Goal: Task Accomplishment & Management: Manage account settings

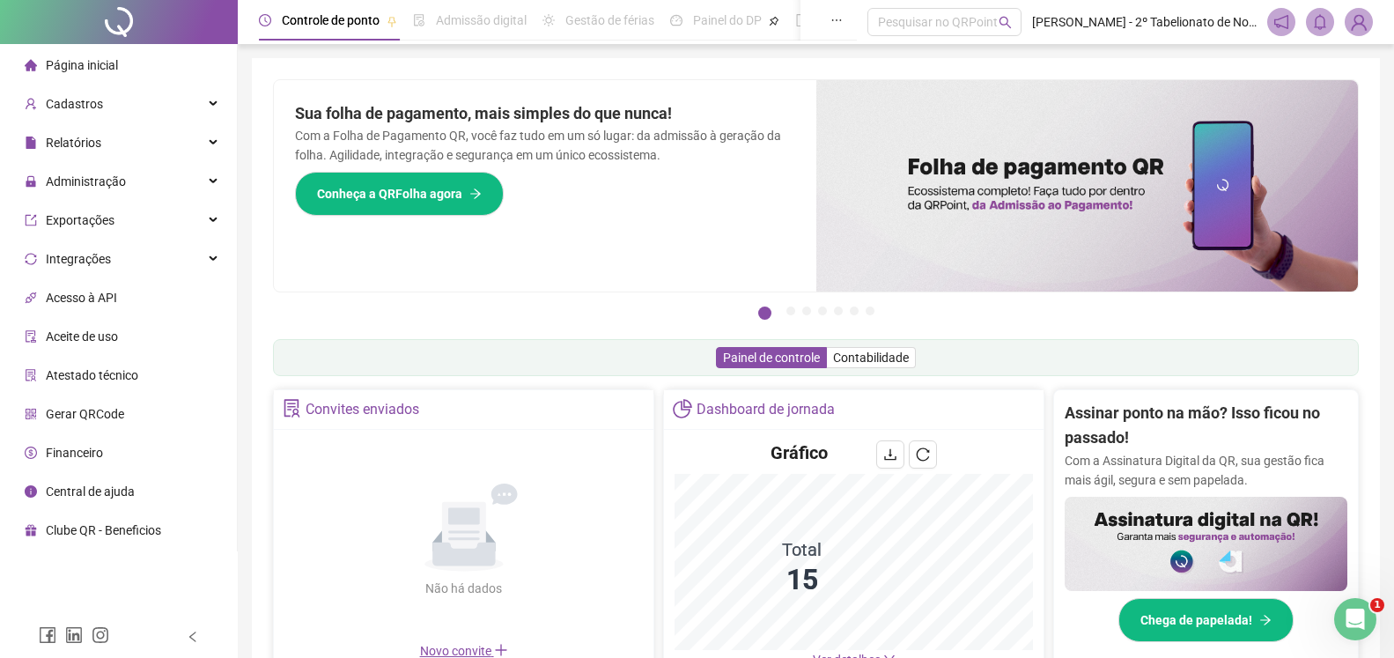
click at [87, 68] on span "Página inicial" at bounding box center [82, 65] width 72 height 14
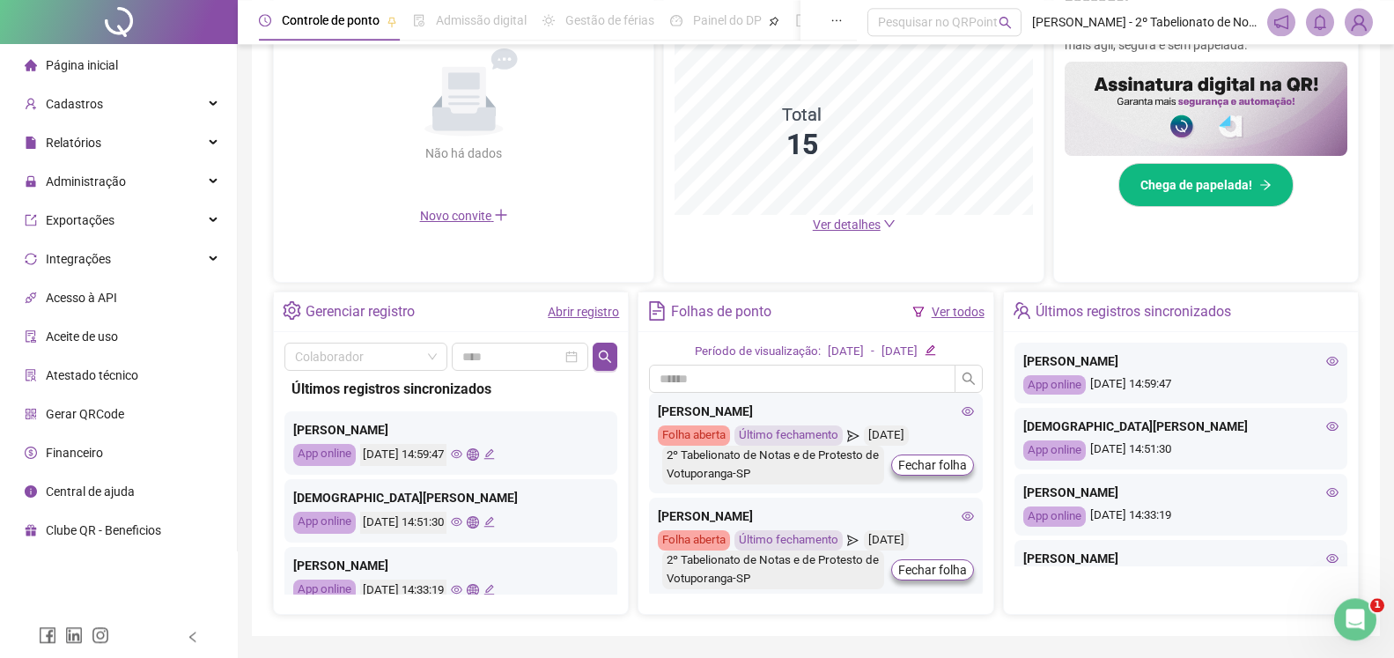
scroll to position [449, 0]
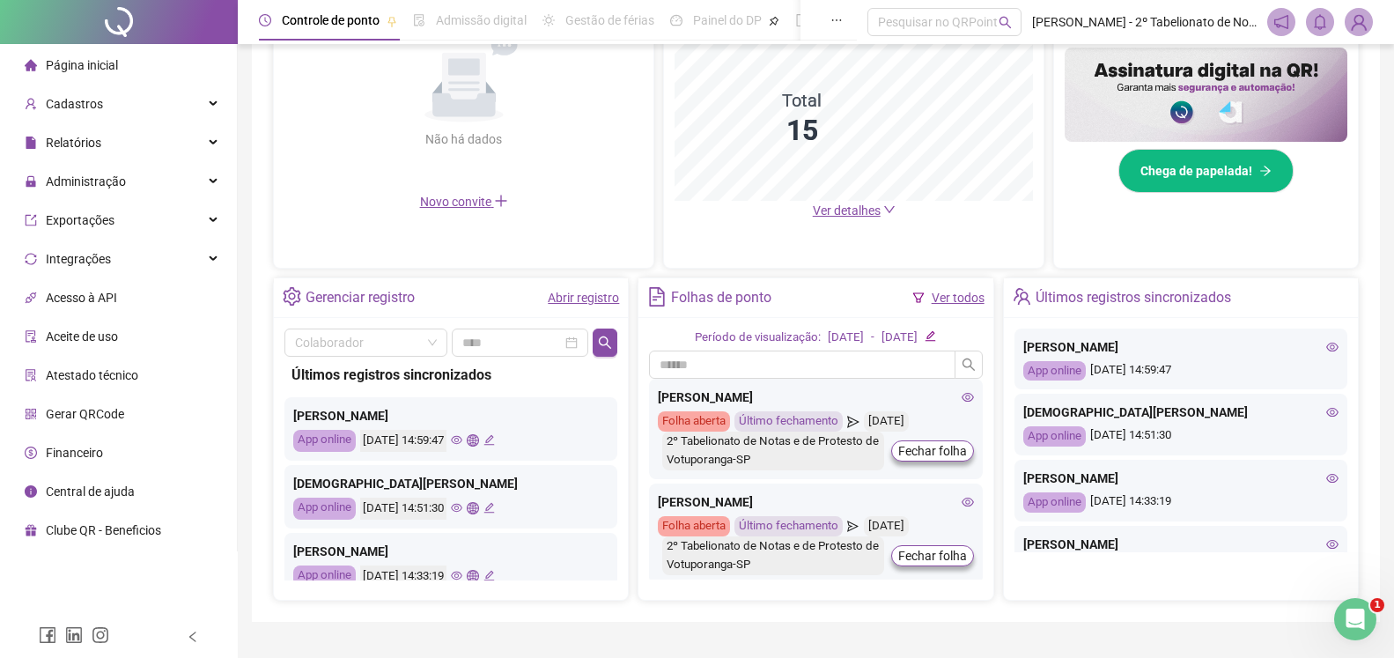
click at [98, 65] on span "Página inicial" at bounding box center [82, 65] width 72 height 14
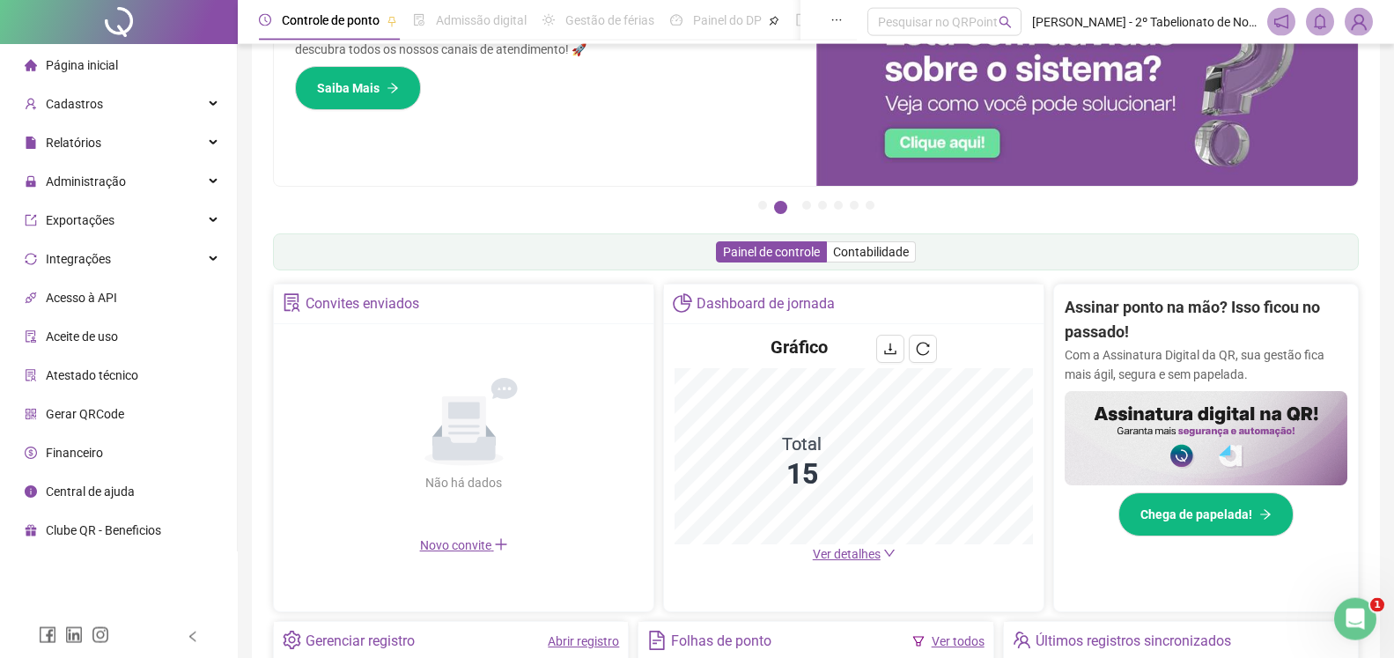
scroll to position [0, 0]
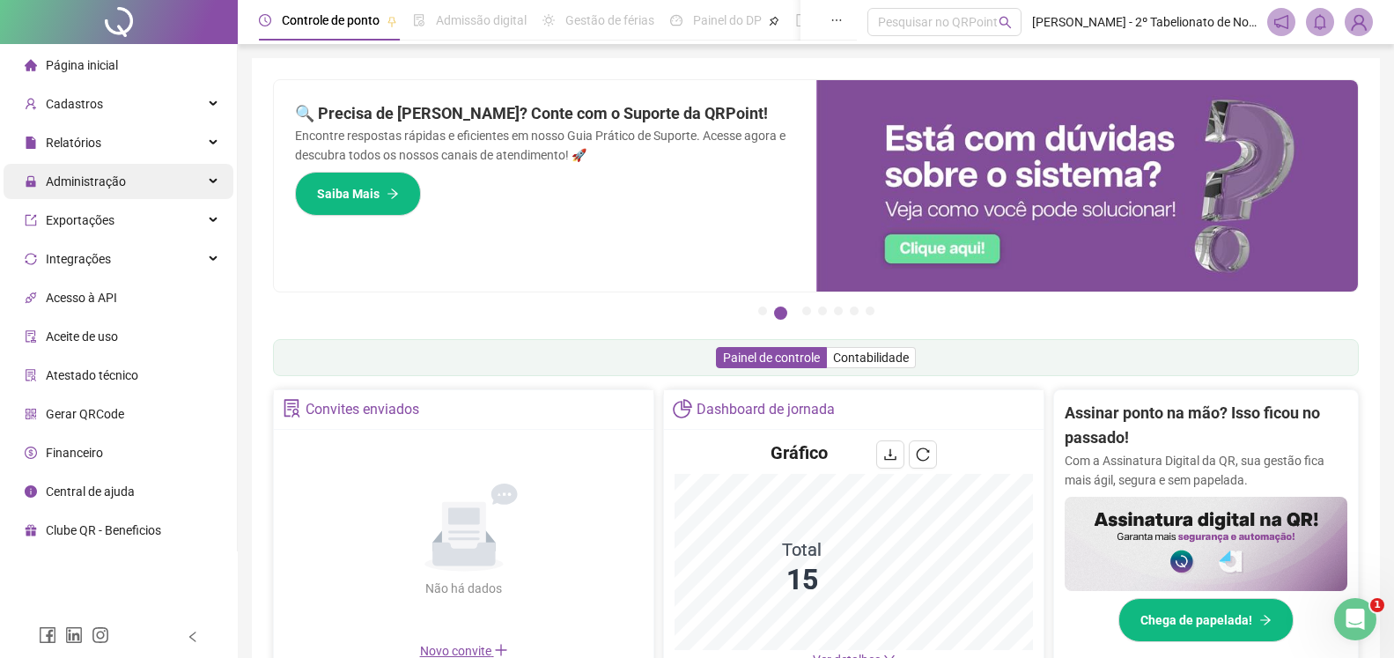
click at [69, 182] on span "Administração" at bounding box center [86, 181] width 80 height 14
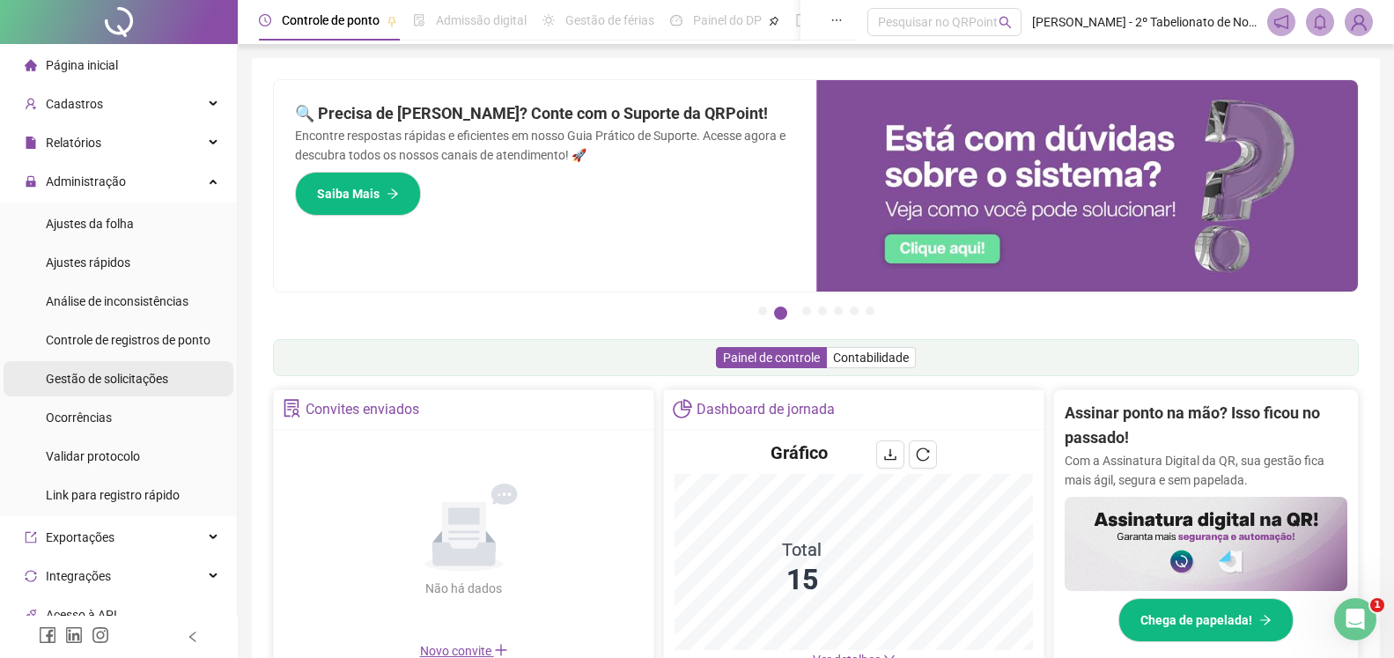
click at [92, 379] on span "Gestão de solicitações" at bounding box center [107, 378] width 122 height 14
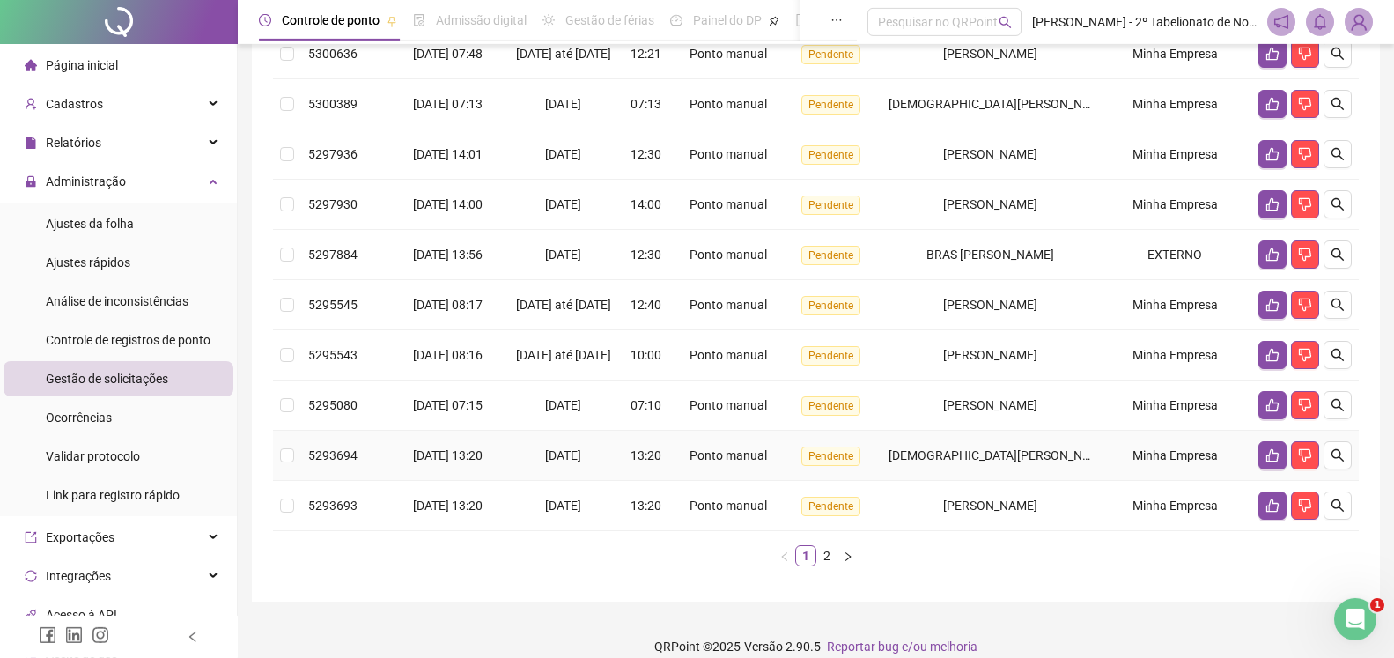
scroll to position [359, 0]
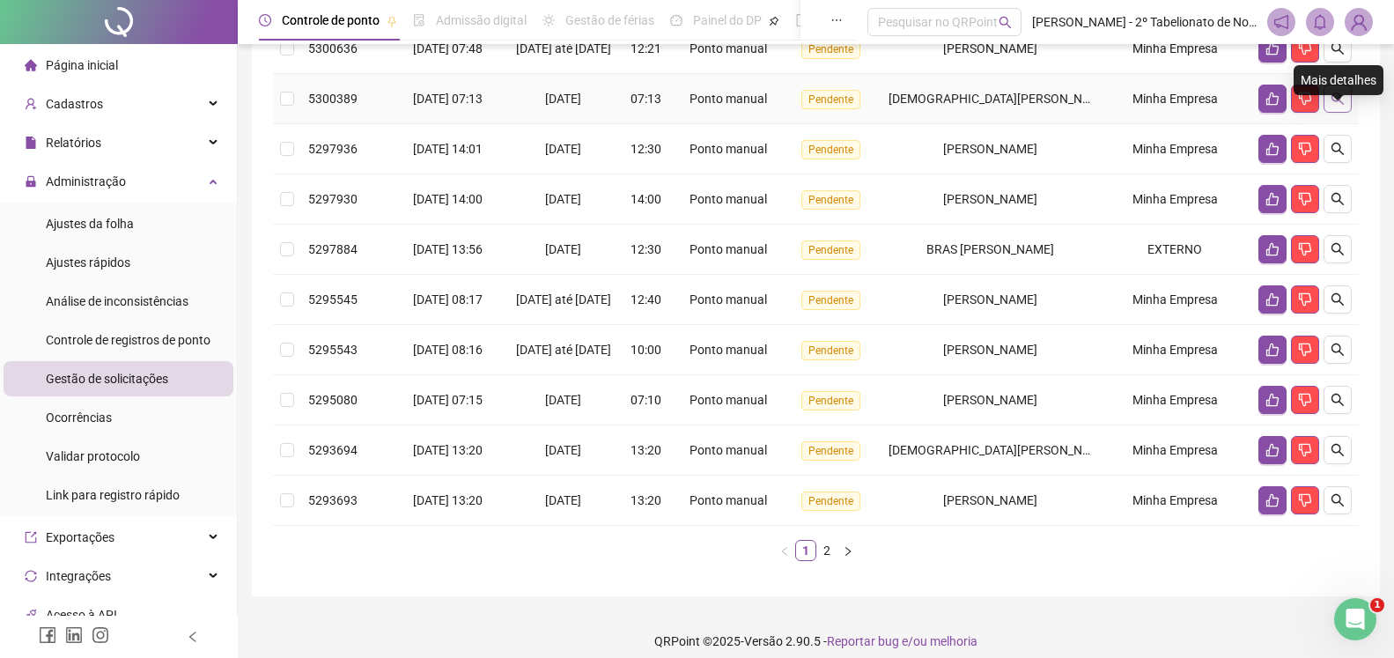
click at [1335, 106] on icon "search" at bounding box center [1337, 99] width 14 height 14
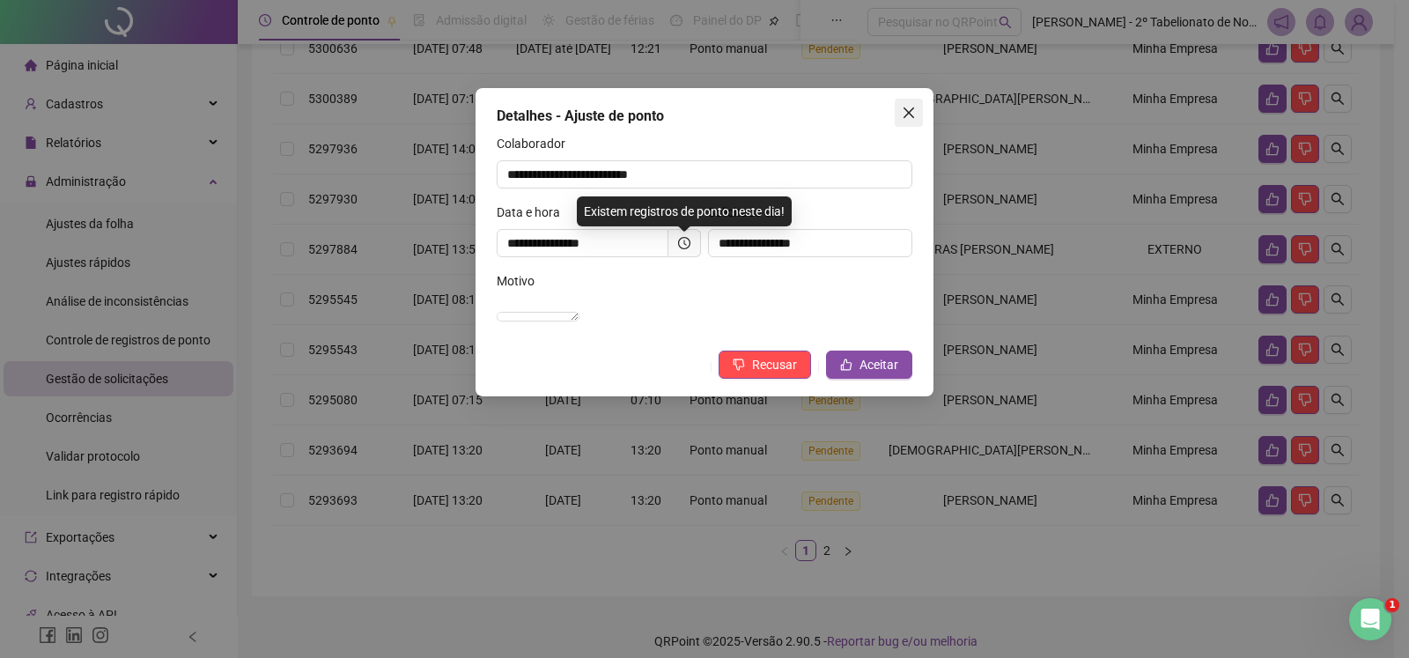
click at [906, 114] on icon "close" at bounding box center [908, 112] width 11 height 11
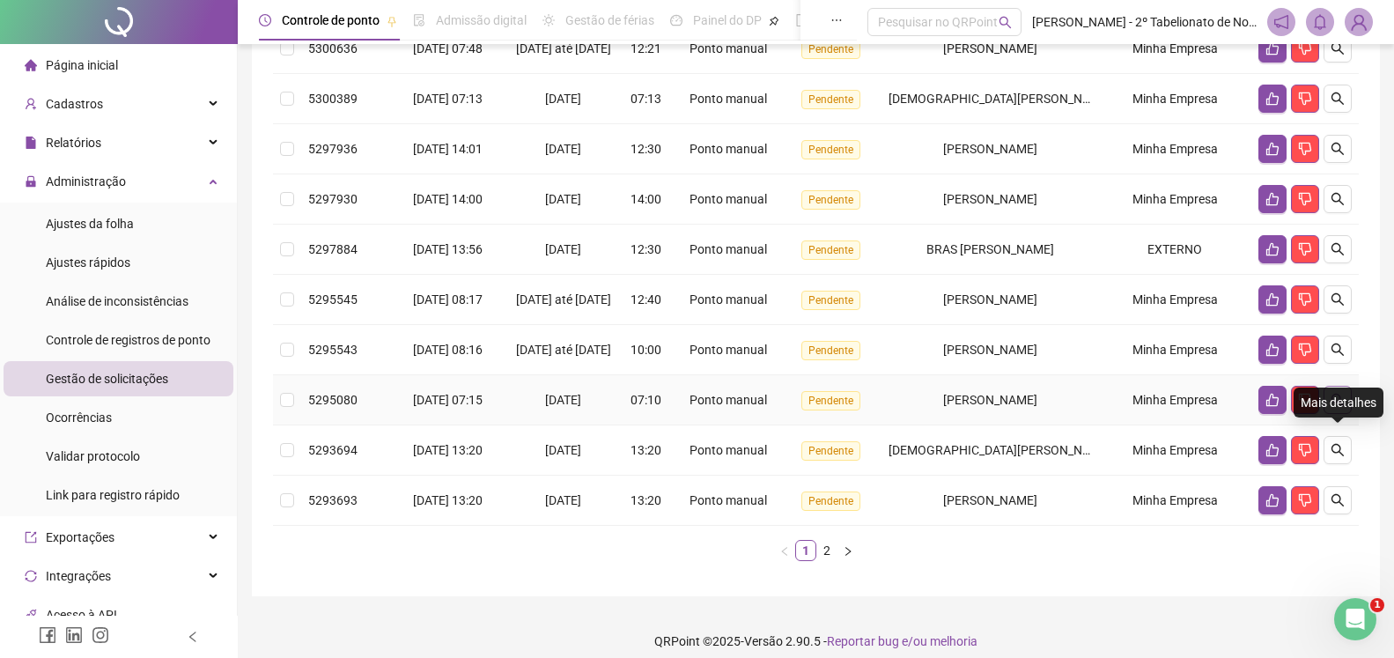
click at [1336, 407] on icon "search" at bounding box center [1337, 400] width 14 height 14
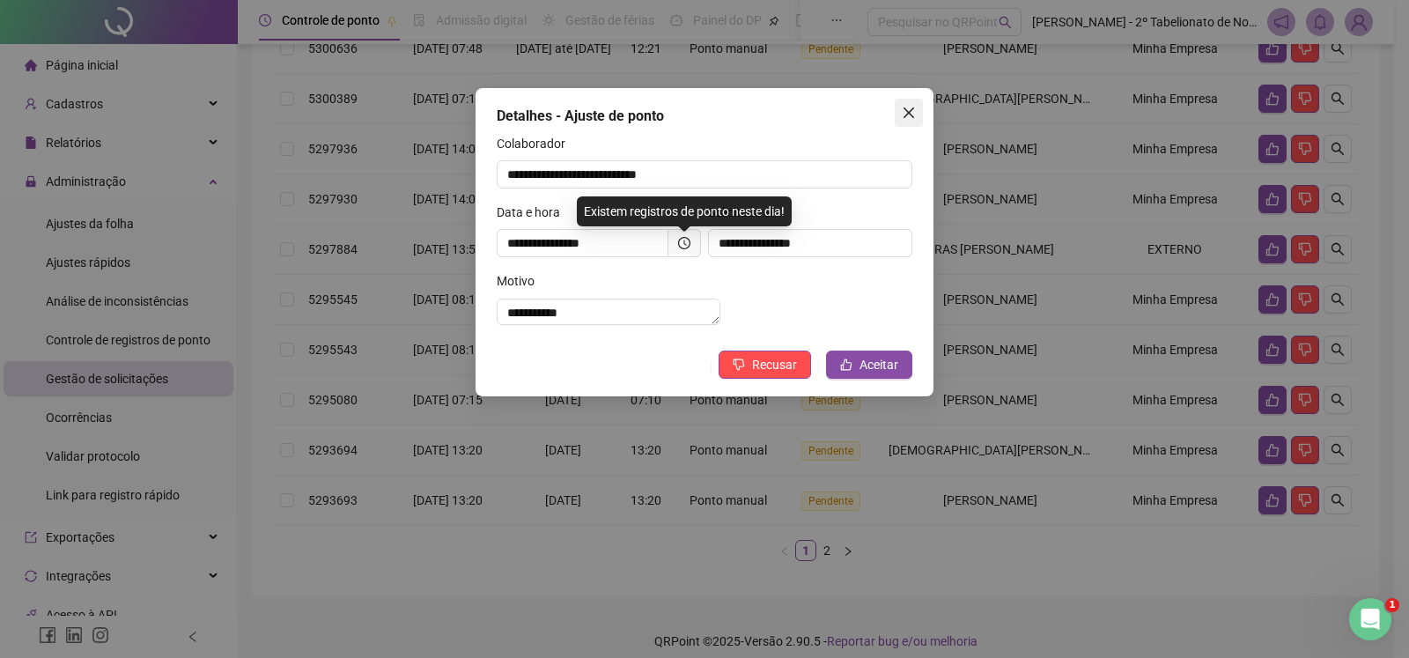
click at [916, 111] on span "Close" at bounding box center [908, 113] width 28 height 14
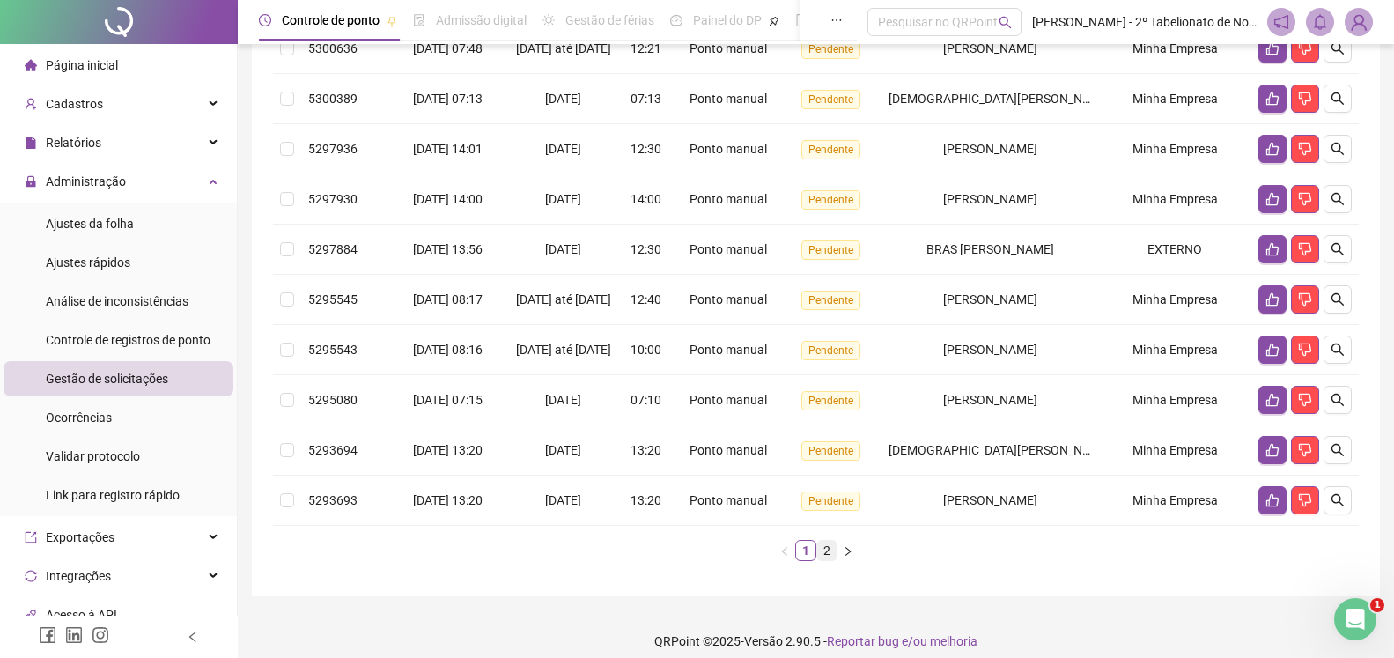
click at [828, 560] on link "2" at bounding box center [826, 550] width 19 height 19
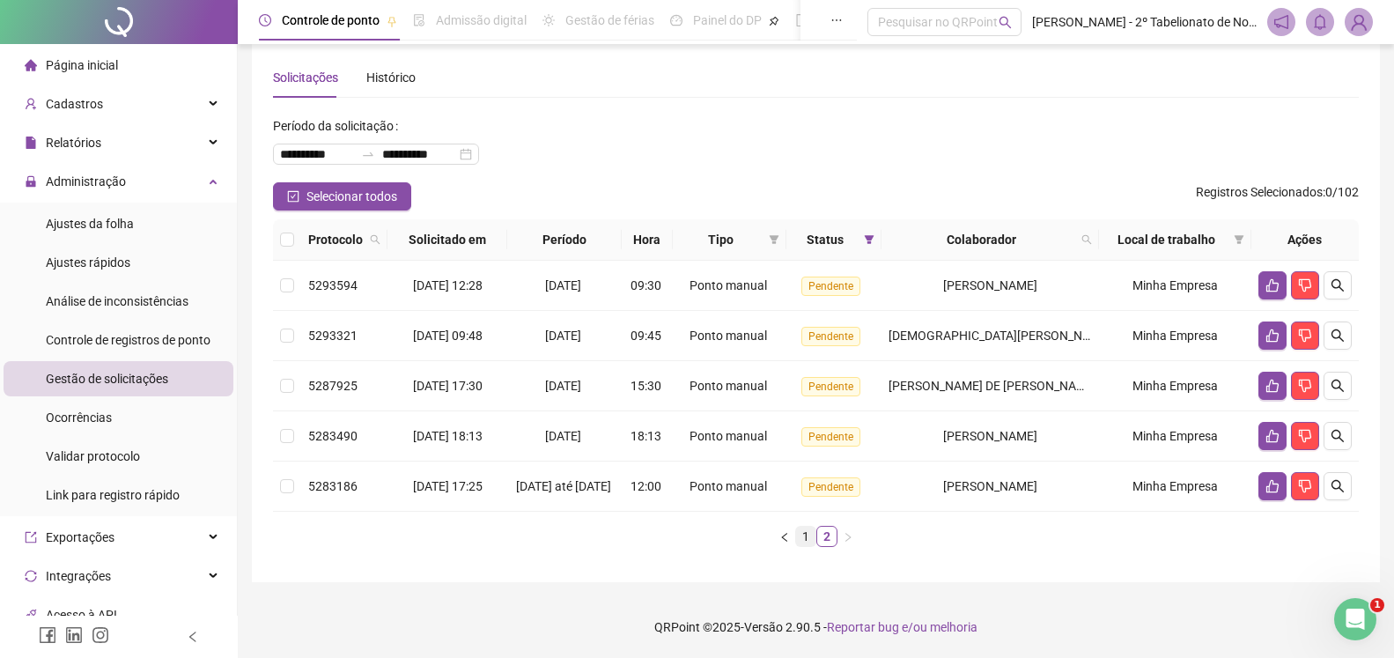
click at [805, 538] on link "1" at bounding box center [805, 535] width 19 height 19
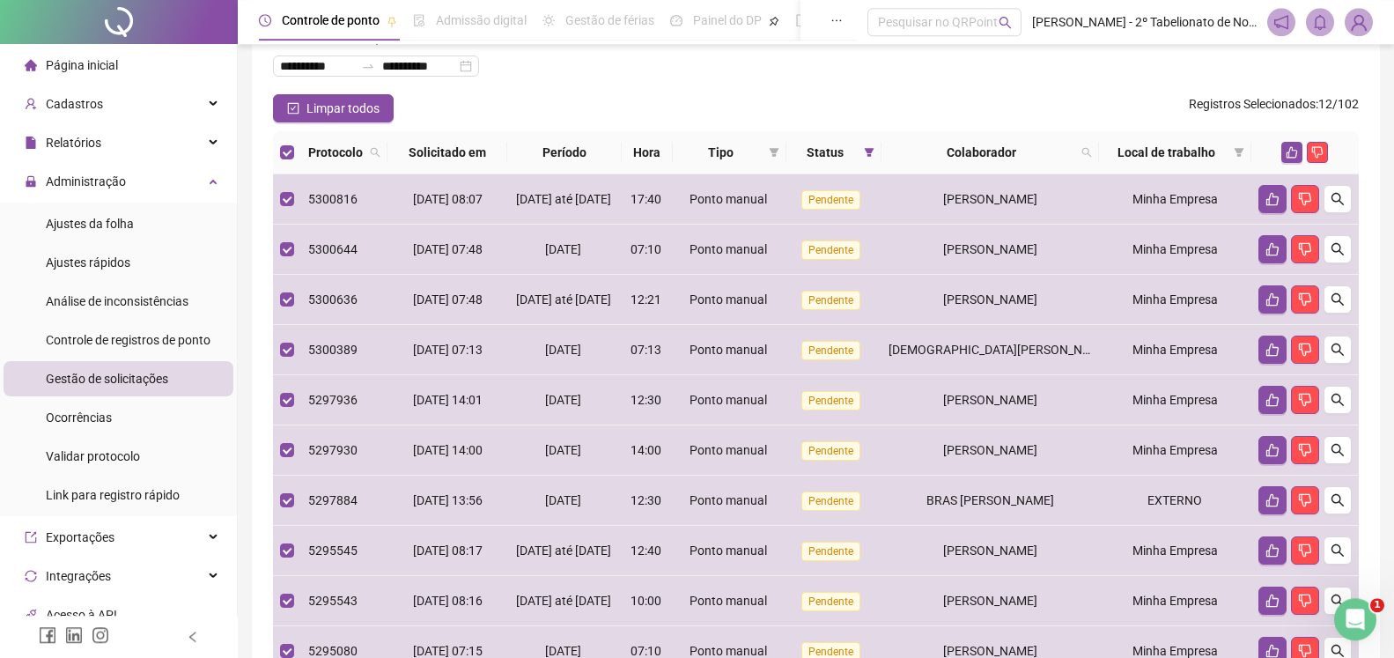
scroll to position [0, 0]
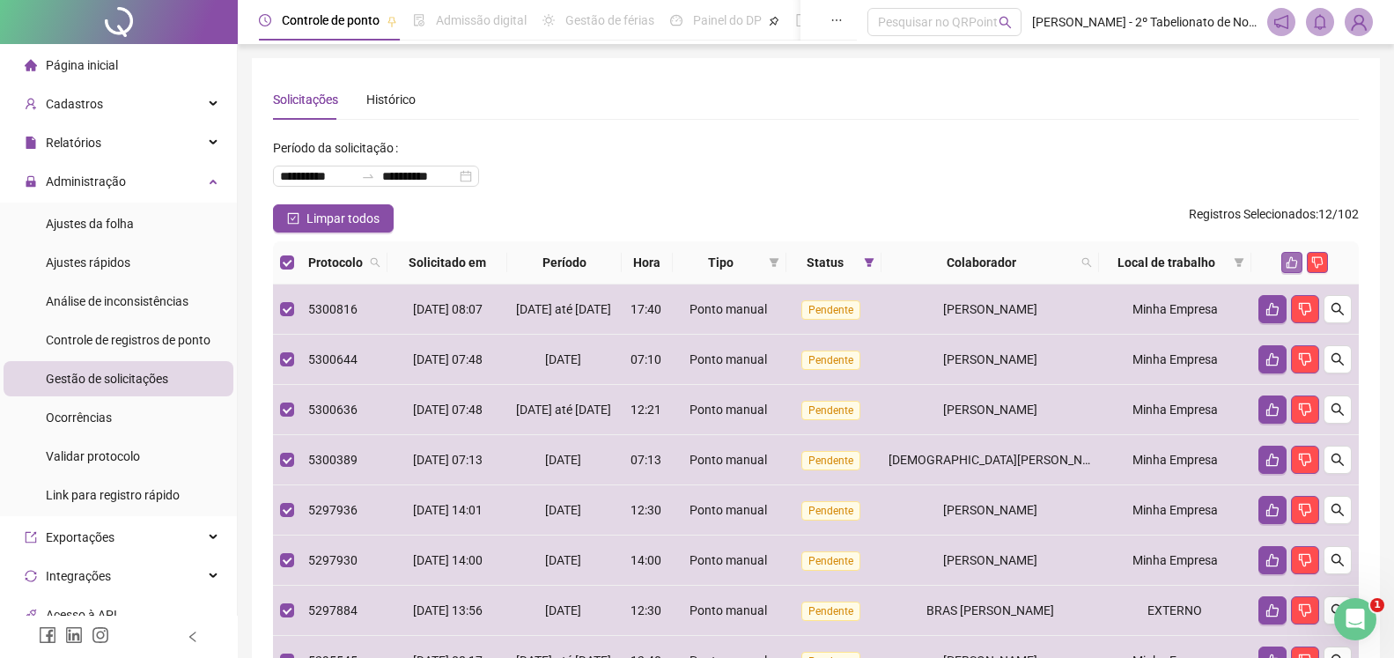
click at [1294, 262] on icon "like" at bounding box center [1291, 262] width 12 height 12
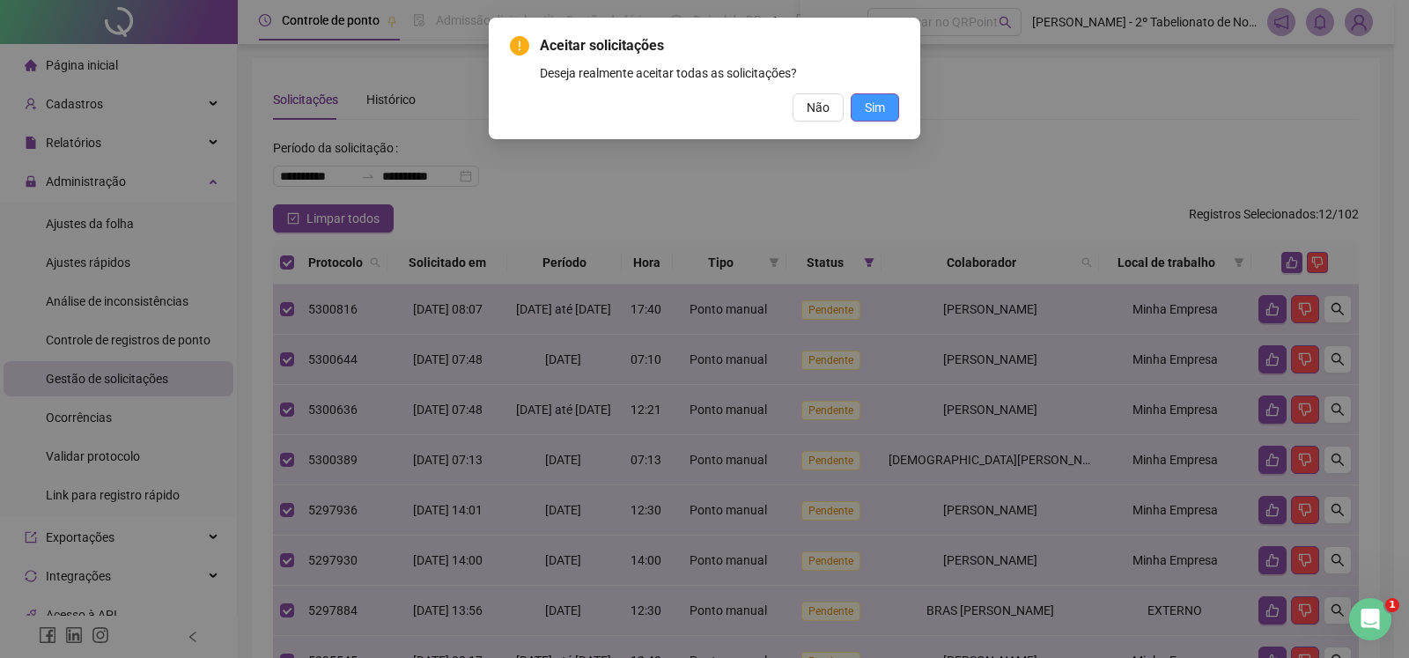
click at [888, 107] on button "Sim" at bounding box center [874, 107] width 48 height 28
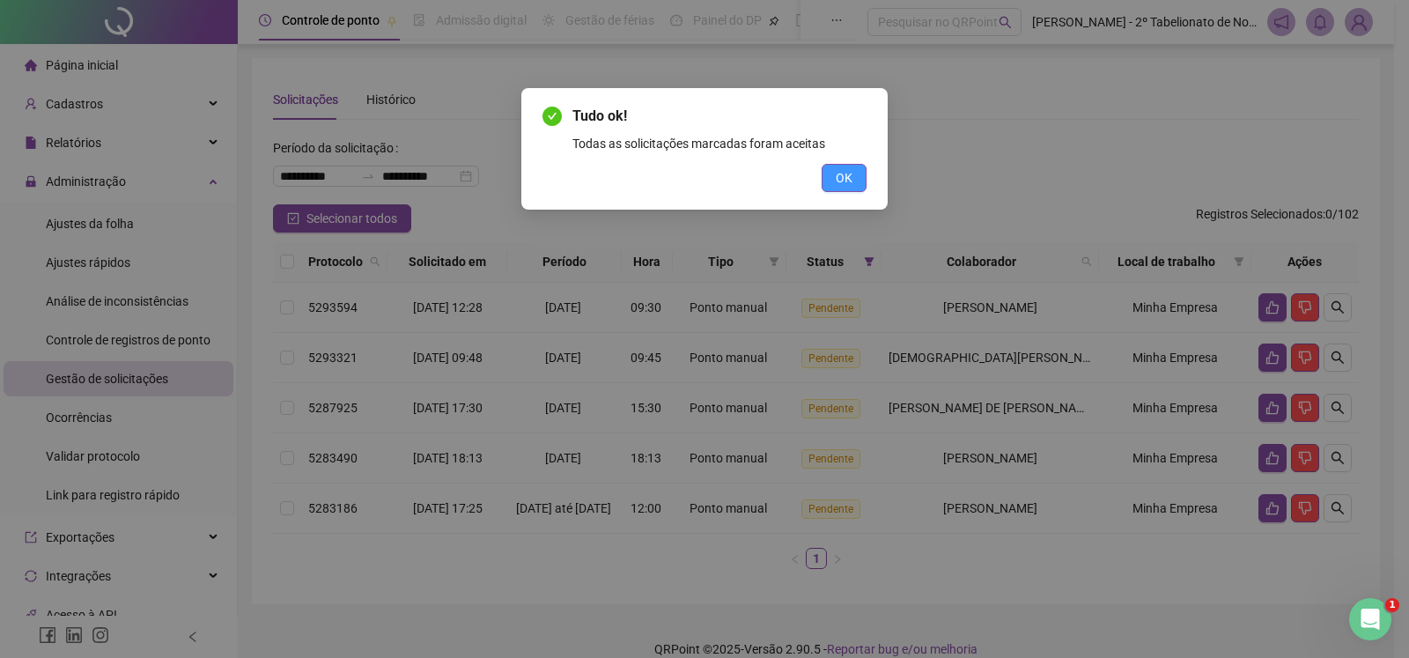
click at [839, 181] on span "OK" at bounding box center [843, 177] width 17 height 19
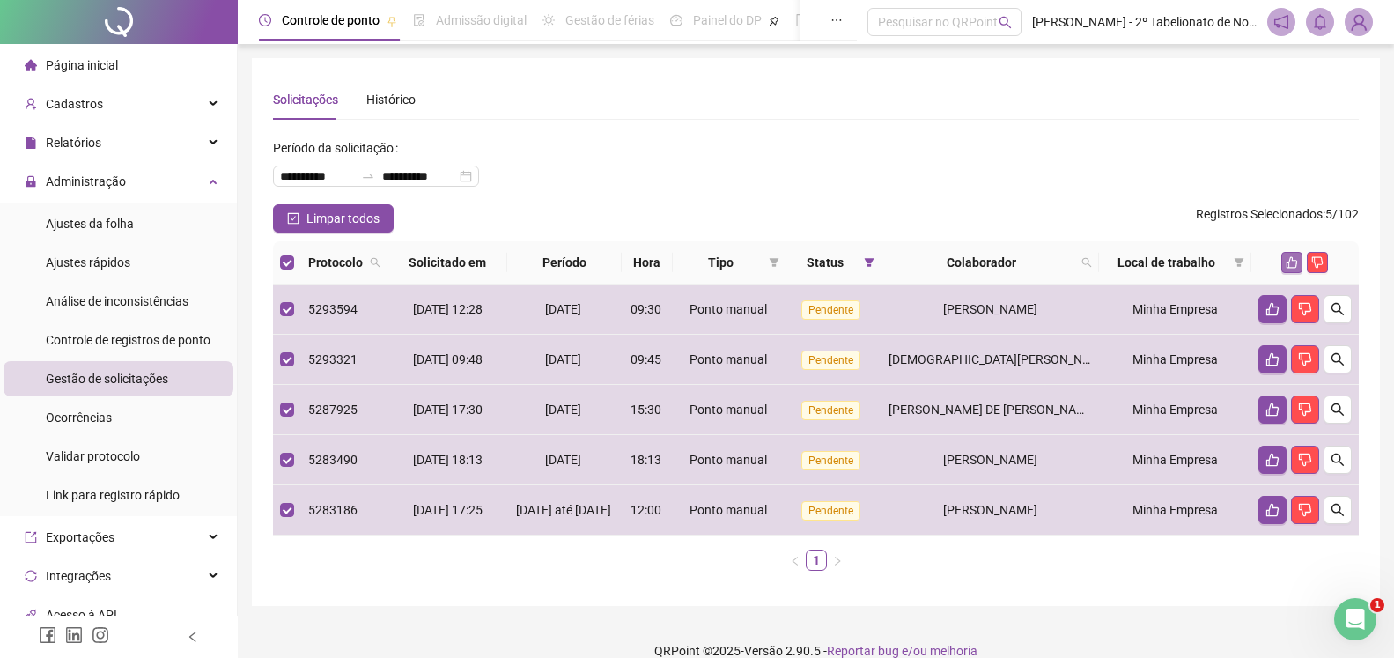
click at [1292, 262] on icon "like" at bounding box center [1291, 262] width 12 height 12
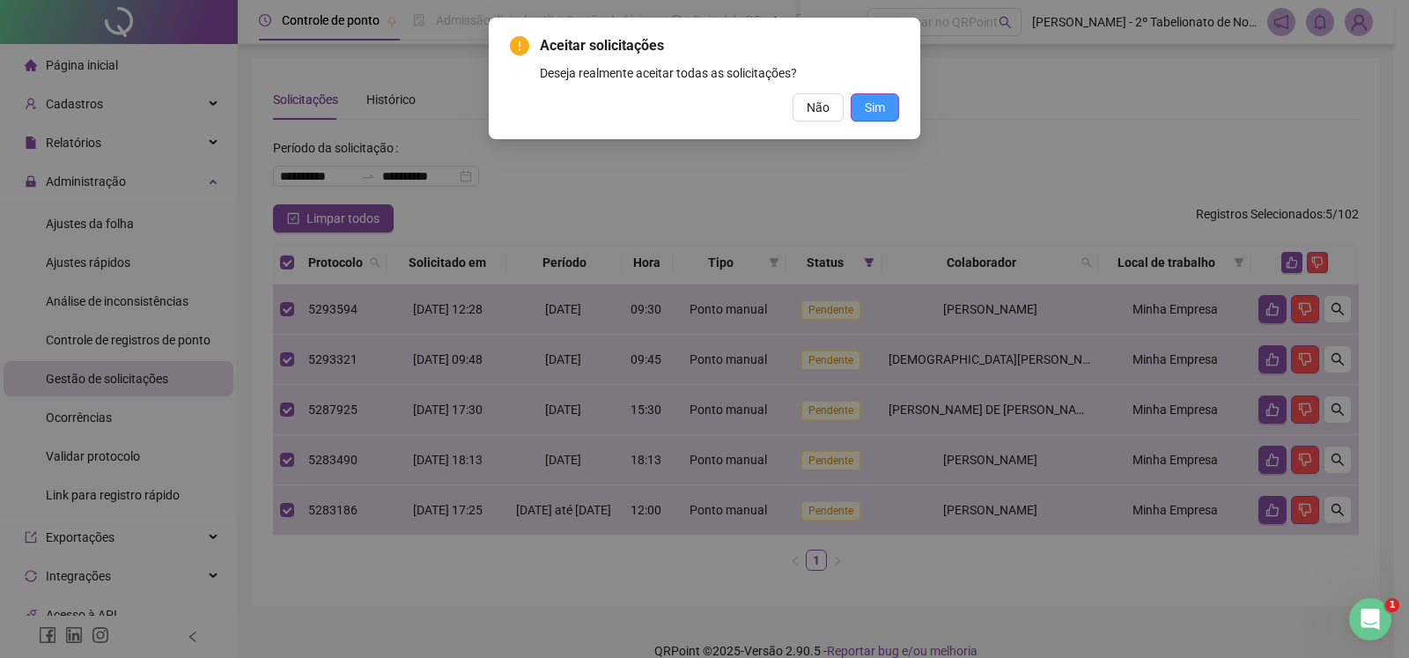
click at [884, 112] on span "Sim" at bounding box center [874, 107] width 20 height 19
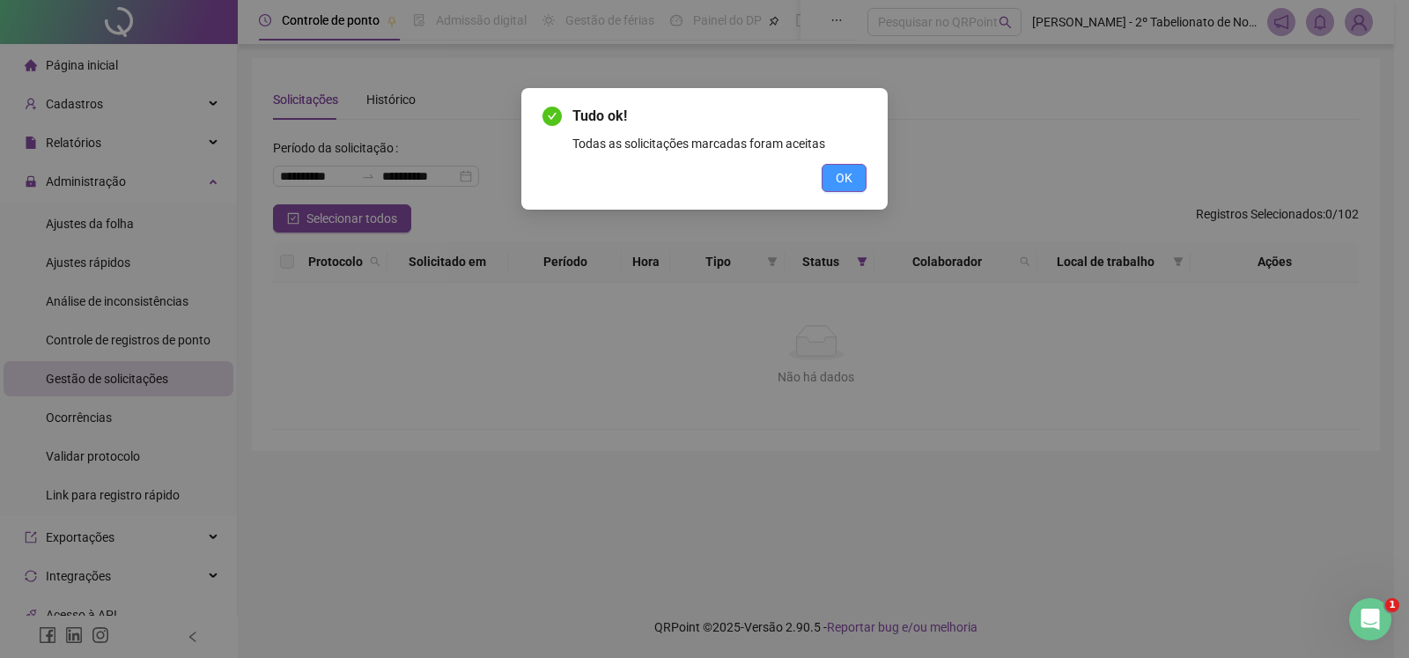
click at [847, 173] on span "OK" at bounding box center [843, 177] width 17 height 19
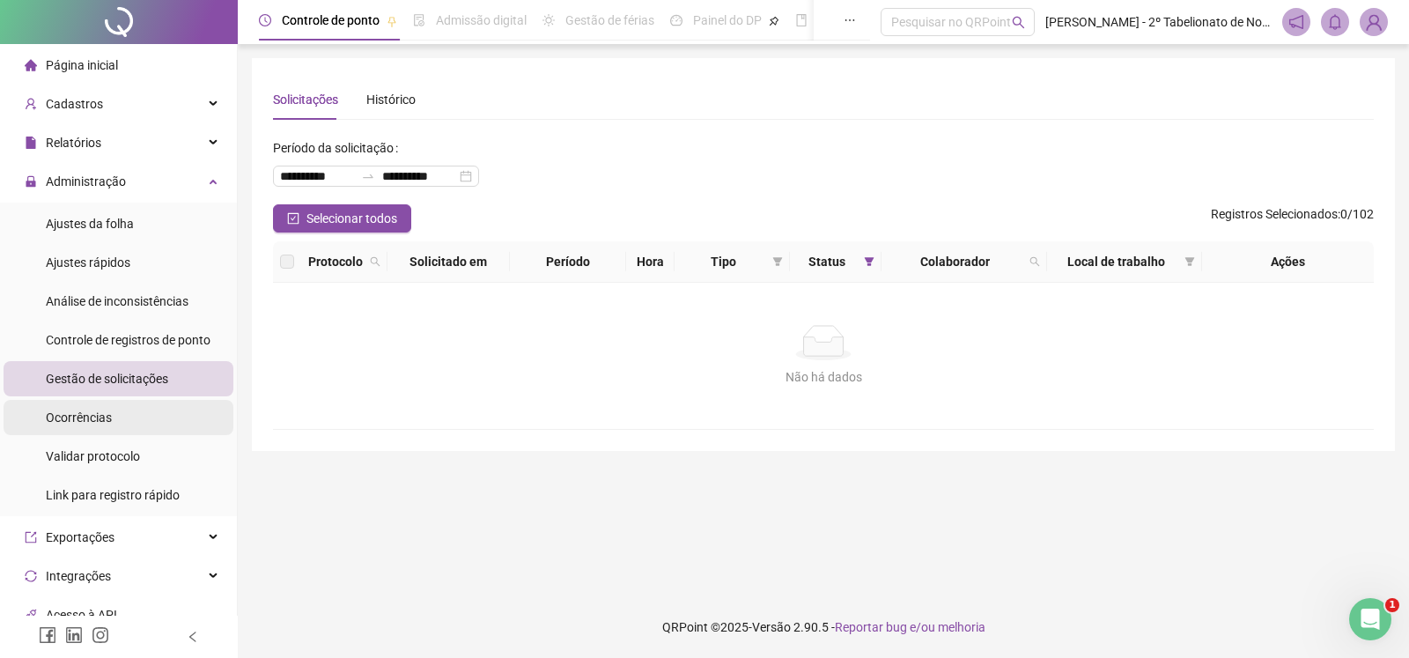
click at [62, 421] on span "Ocorrências" at bounding box center [79, 417] width 66 height 14
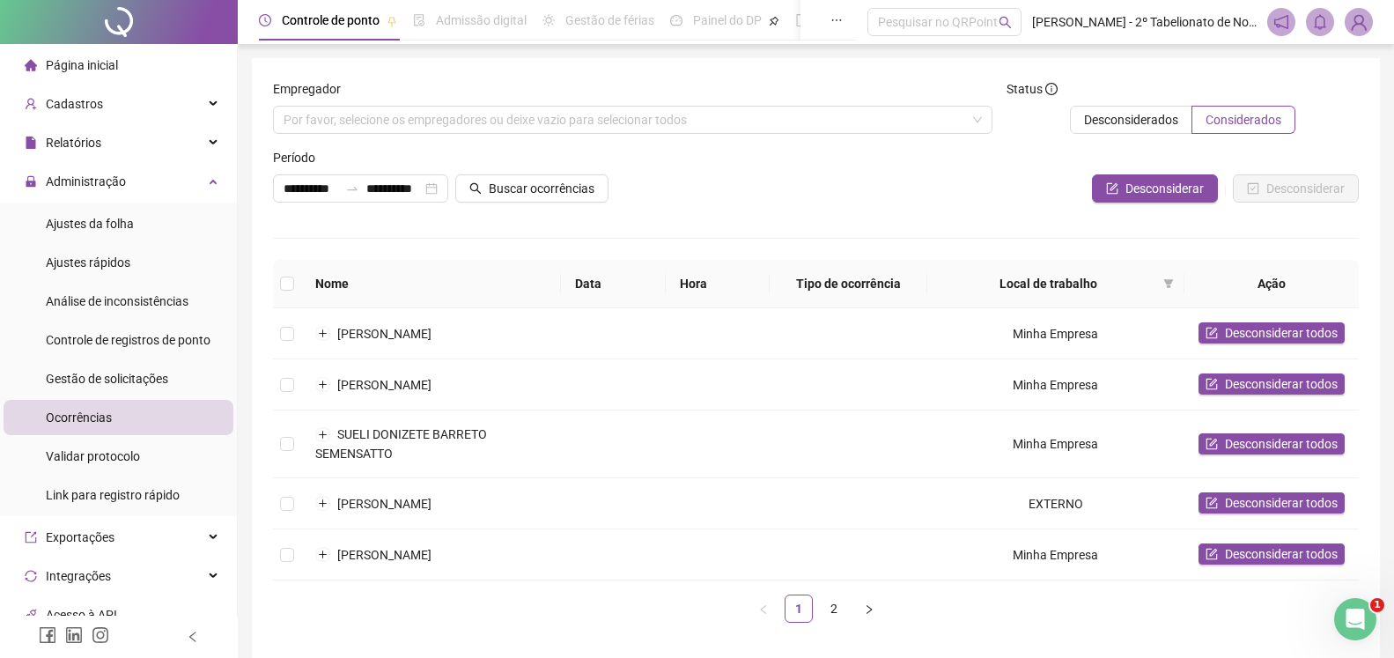
click at [75, 415] on span "Ocorrências" at bounding box center [79, 417] width 66 height 14
click at [75, 385] on span "Gestão de solicitações" at bounding box center [107, 378] width 122 height 14
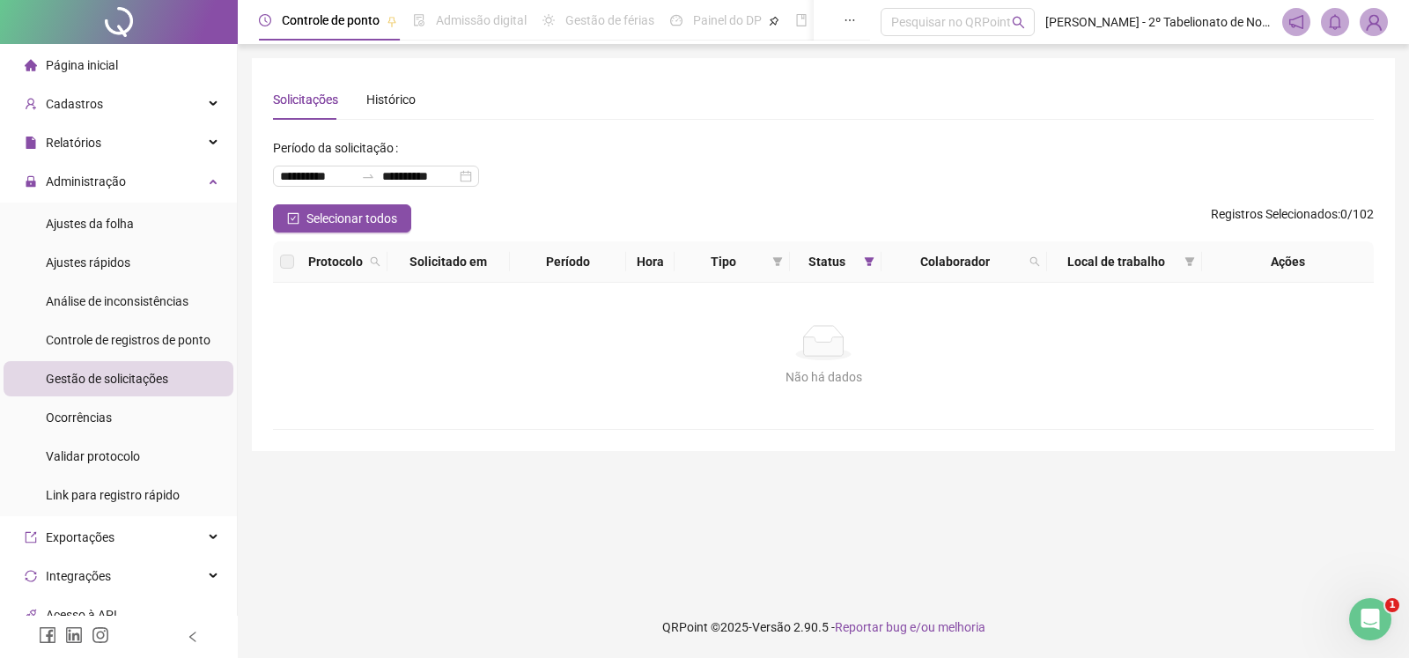
click at [63, 63] on span "Página inicial" at bounding box center [82, 65] width 72 height 14
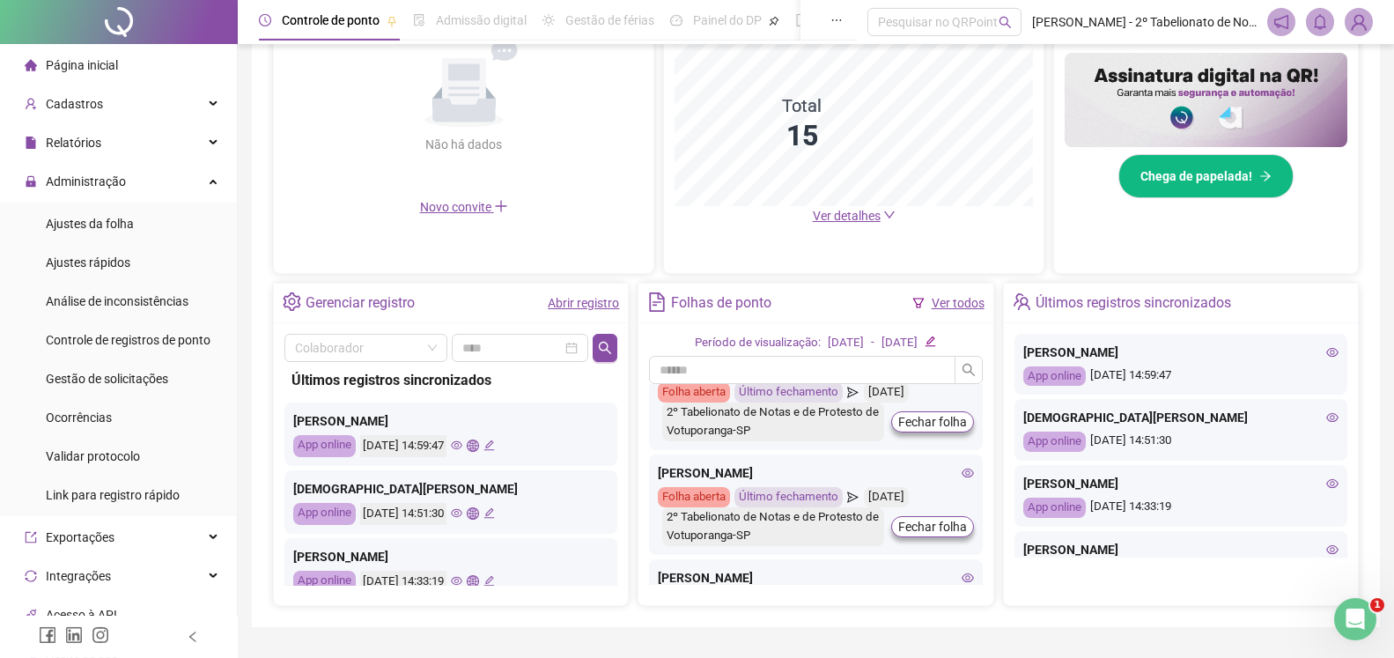
scroll to position [489, 0]
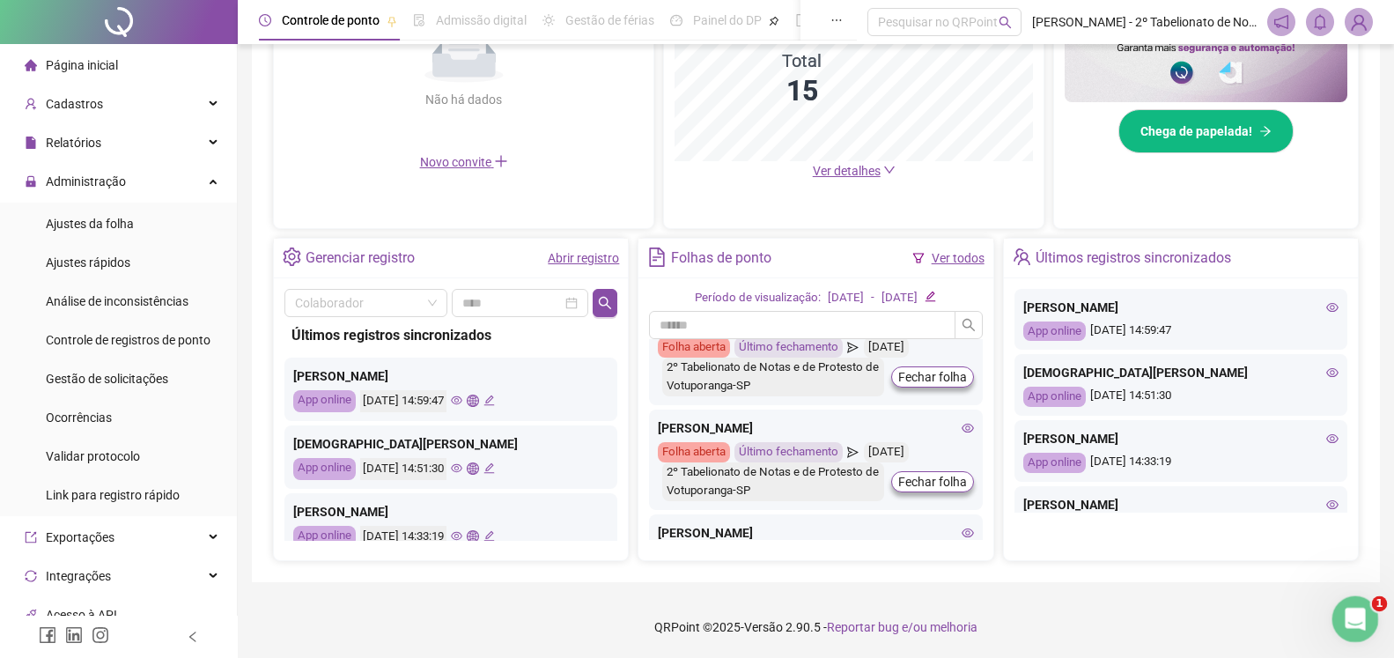
click at [1347, 612] on icon "Abertura do Messenger da Intercom" at bounding box center [1352, 616] width 29 height 29
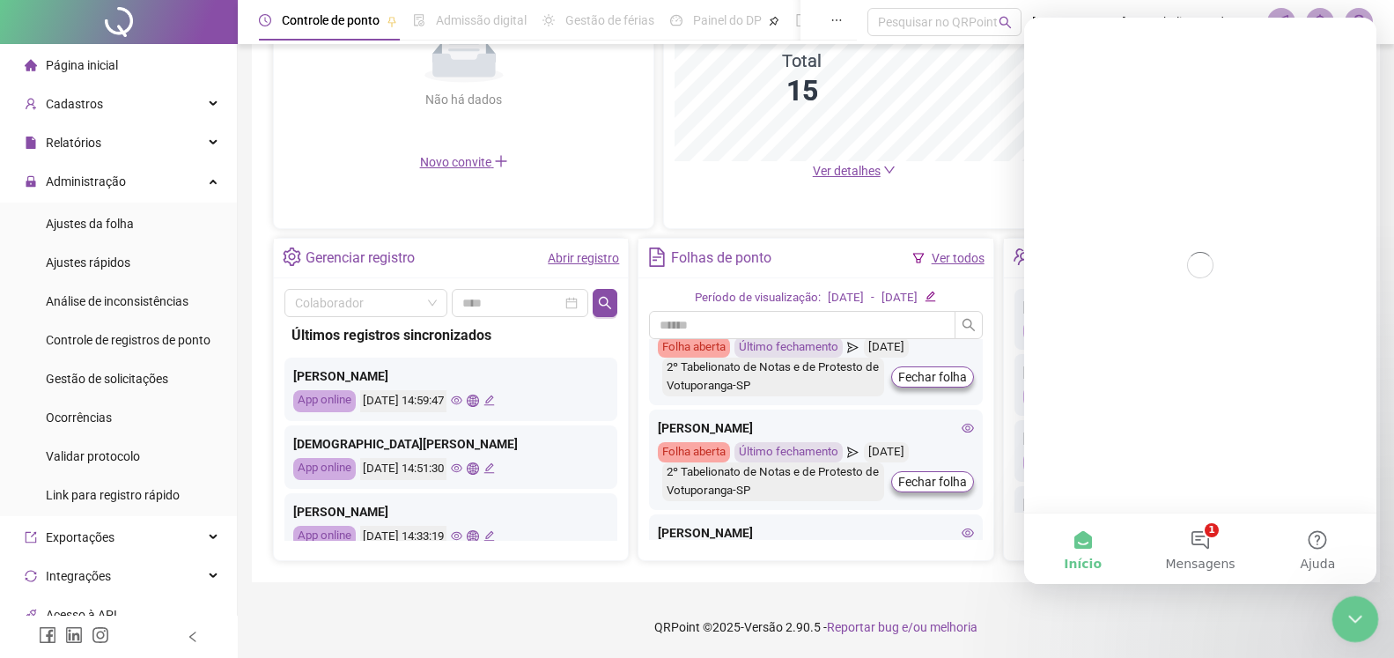
scroll to position [0, 0]
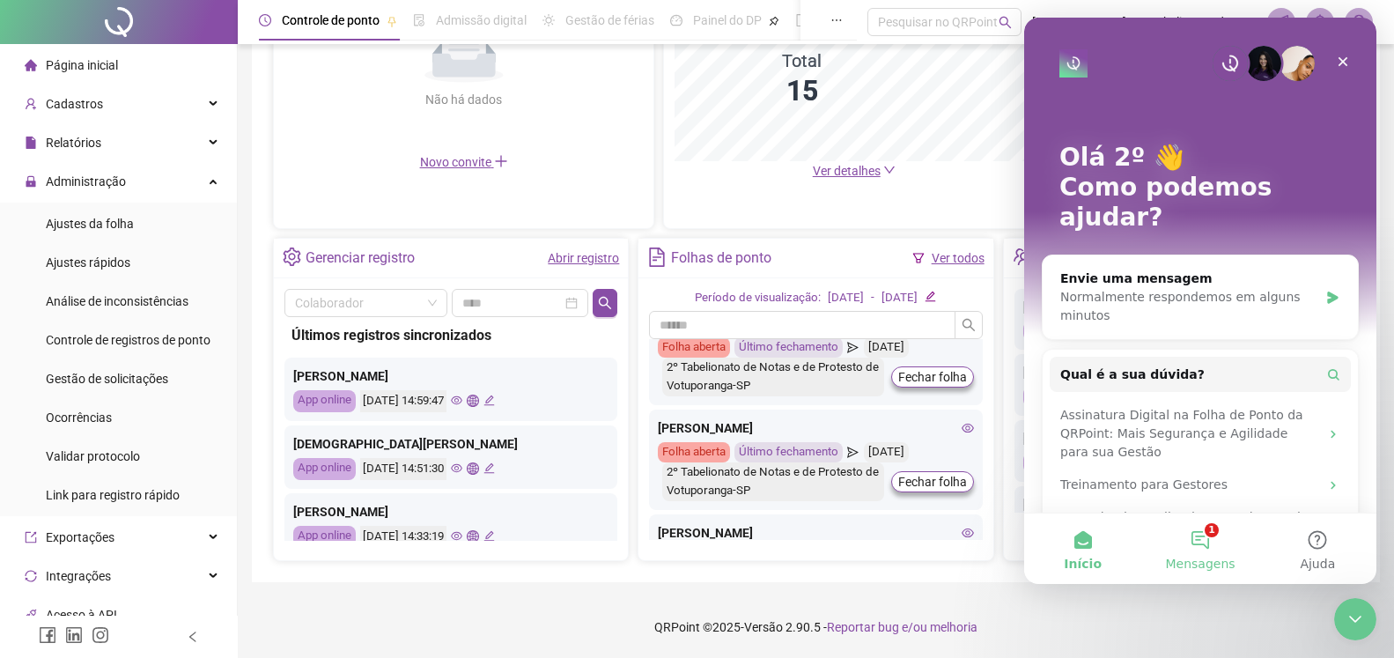
click at [1199, 557] on span "Mensagens" at bounding box center [1200, 563] width 70 height 12
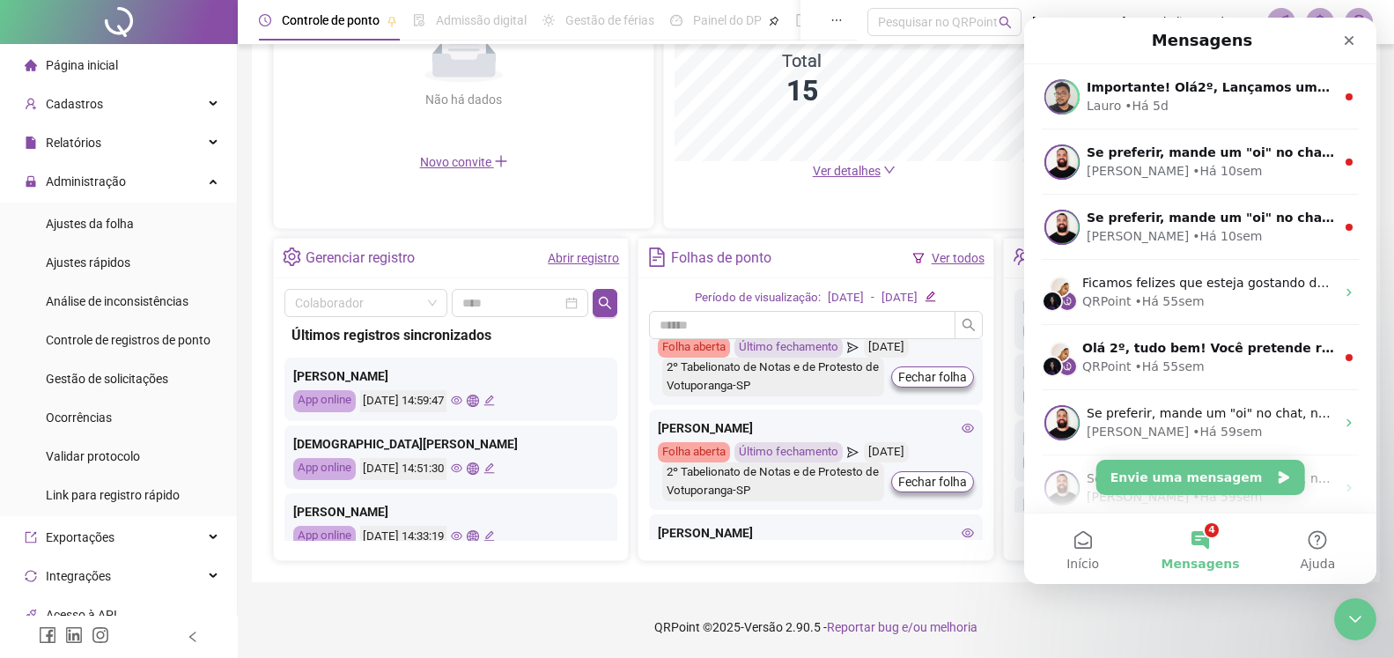
click at [420, 614] on footer "QRPoint © 2025 - Versão 2.90.5 - Reportar bug e/ou melhoria" at bounding box center [816, 627] width 1156 height 62
click at [1352, 43] on icon "Fechar" at bounding box center [1349, 41] width 10 height 10
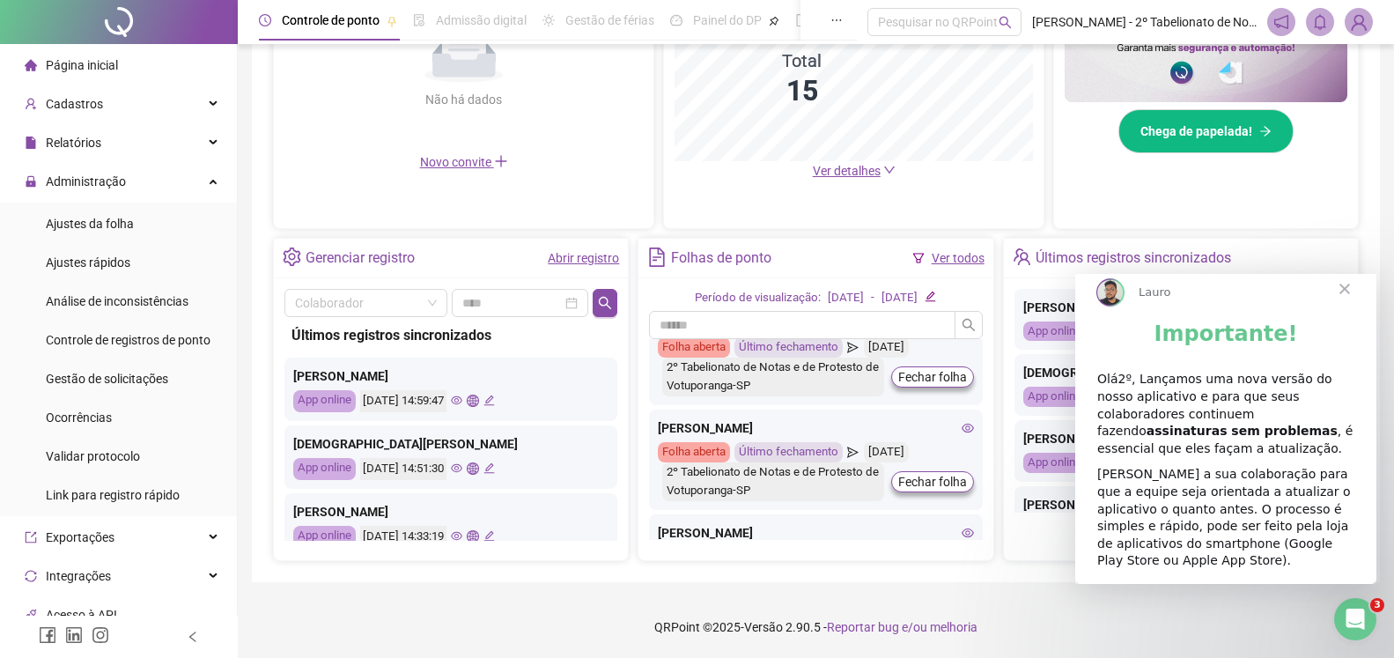
click at [55, 63] on span "Página inicial" at bounding box center [82, 65] width 72 height 14
click at [438, 622] on footer "QRPoint © 2025 - Versão 2.90.5 - Reportar bug e/ou melhoria" at bounding box center [816, 627] width 1156 height 62
click at [1347, 300] on span "Fechar" at bounding box center [1344, 288] width 63 height 63
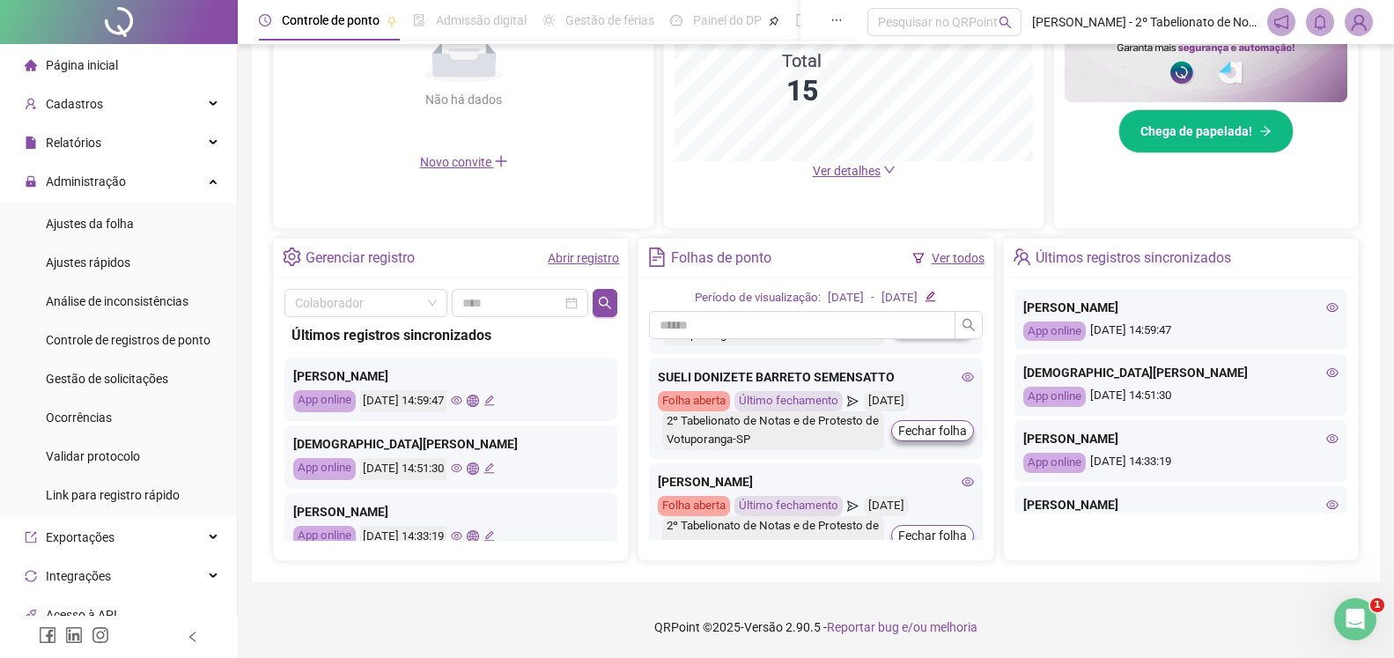
scroll to position [1364, 0]
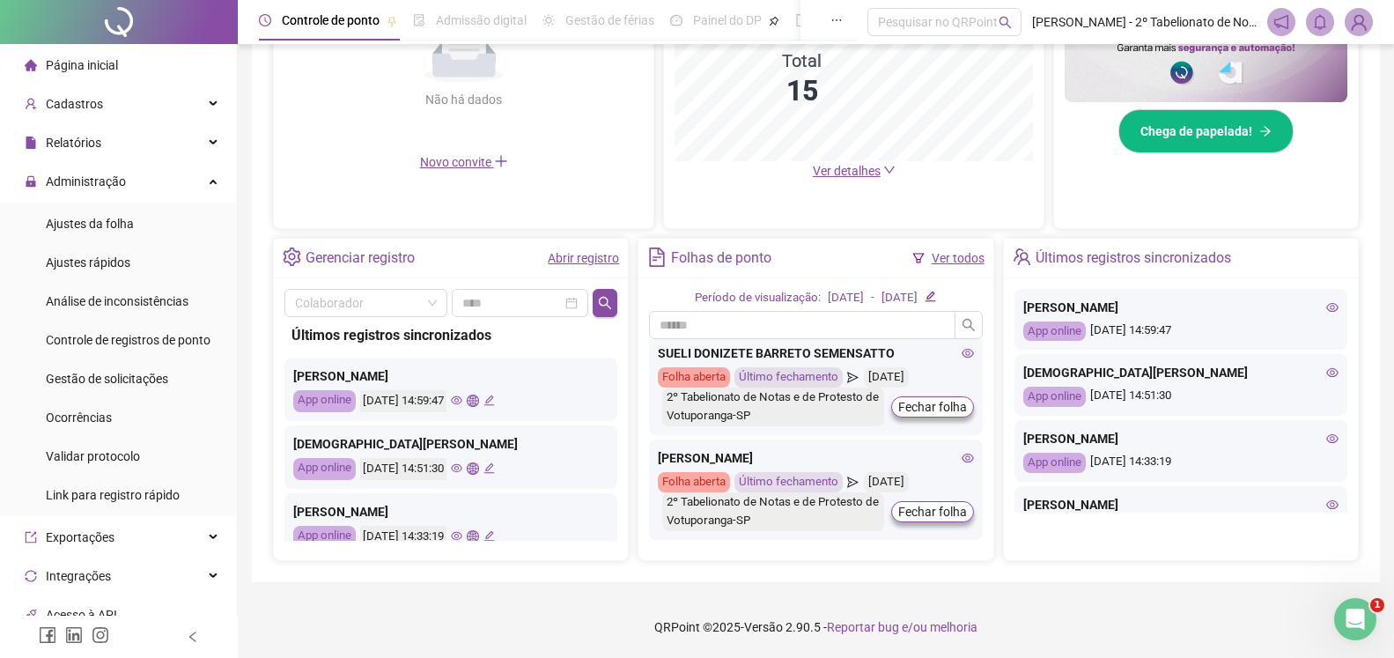
click at [422, 621] on footer "QRPoint © 2025 - Versão 2.90.5 - Reportar bug e/ou melhoria" at bounding box center [816, 627] width 1156 height 62
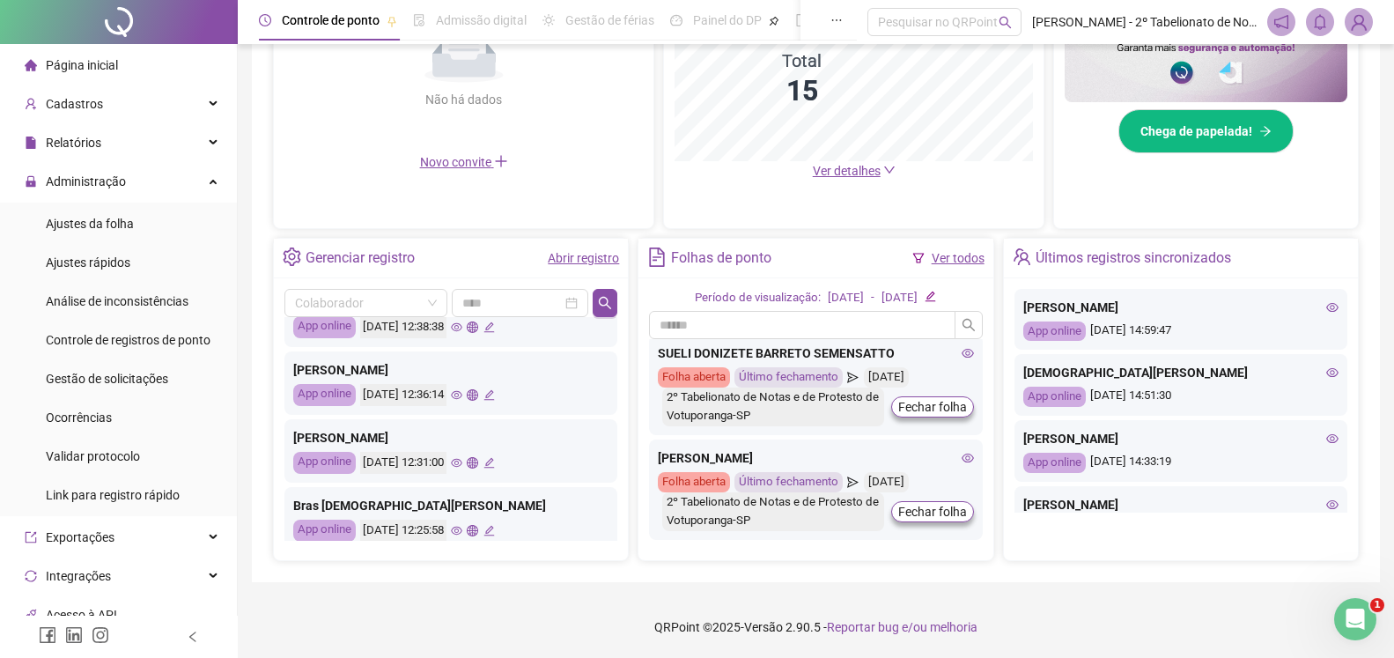
scroll to position [828, 0]
